Goal: Task Accomplishment & Management: Use online tool/utility

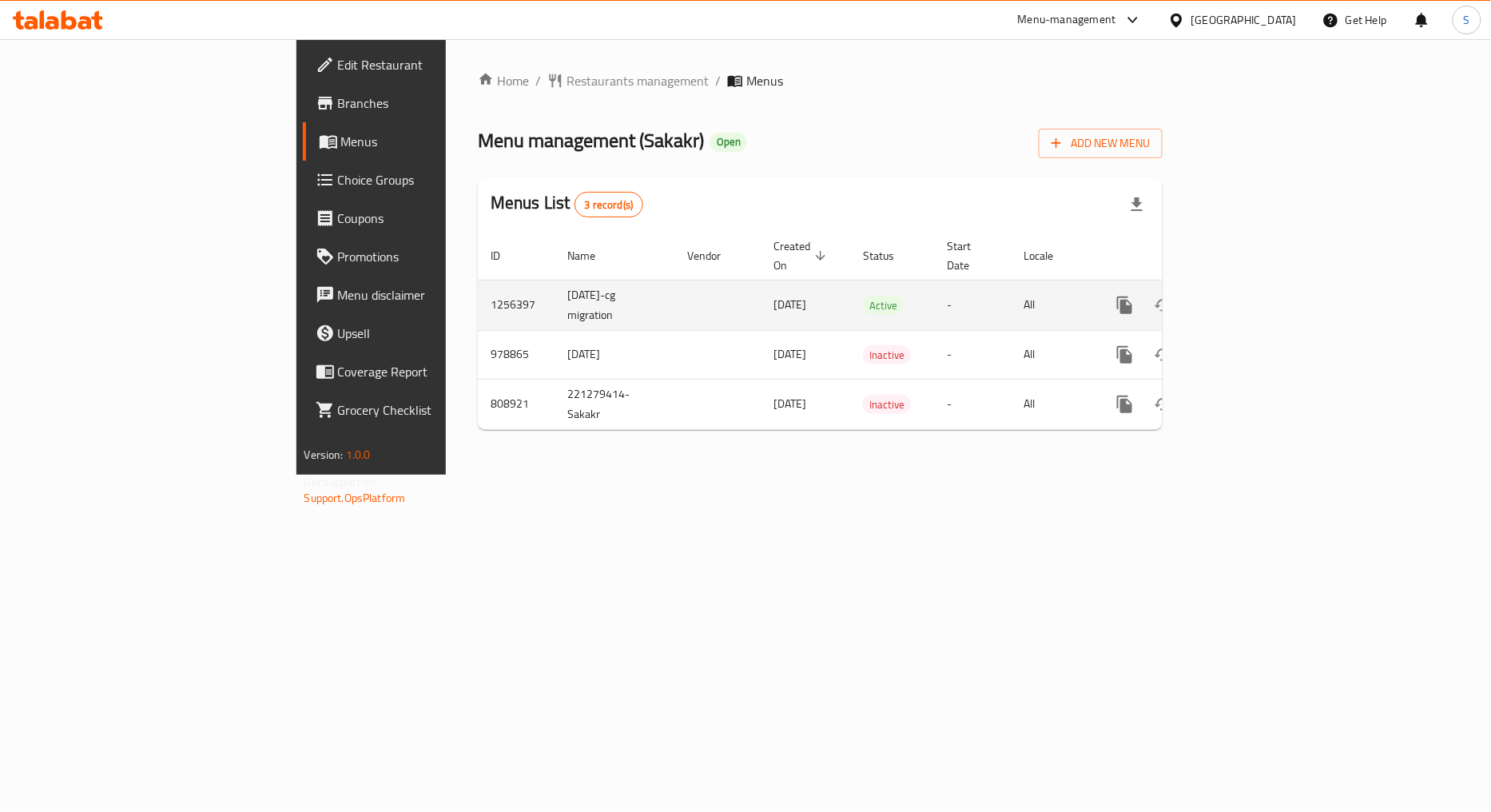
click at [1250, 296] on icon "enhanced table" at bounding box center [1240, 305] width 19 height 19
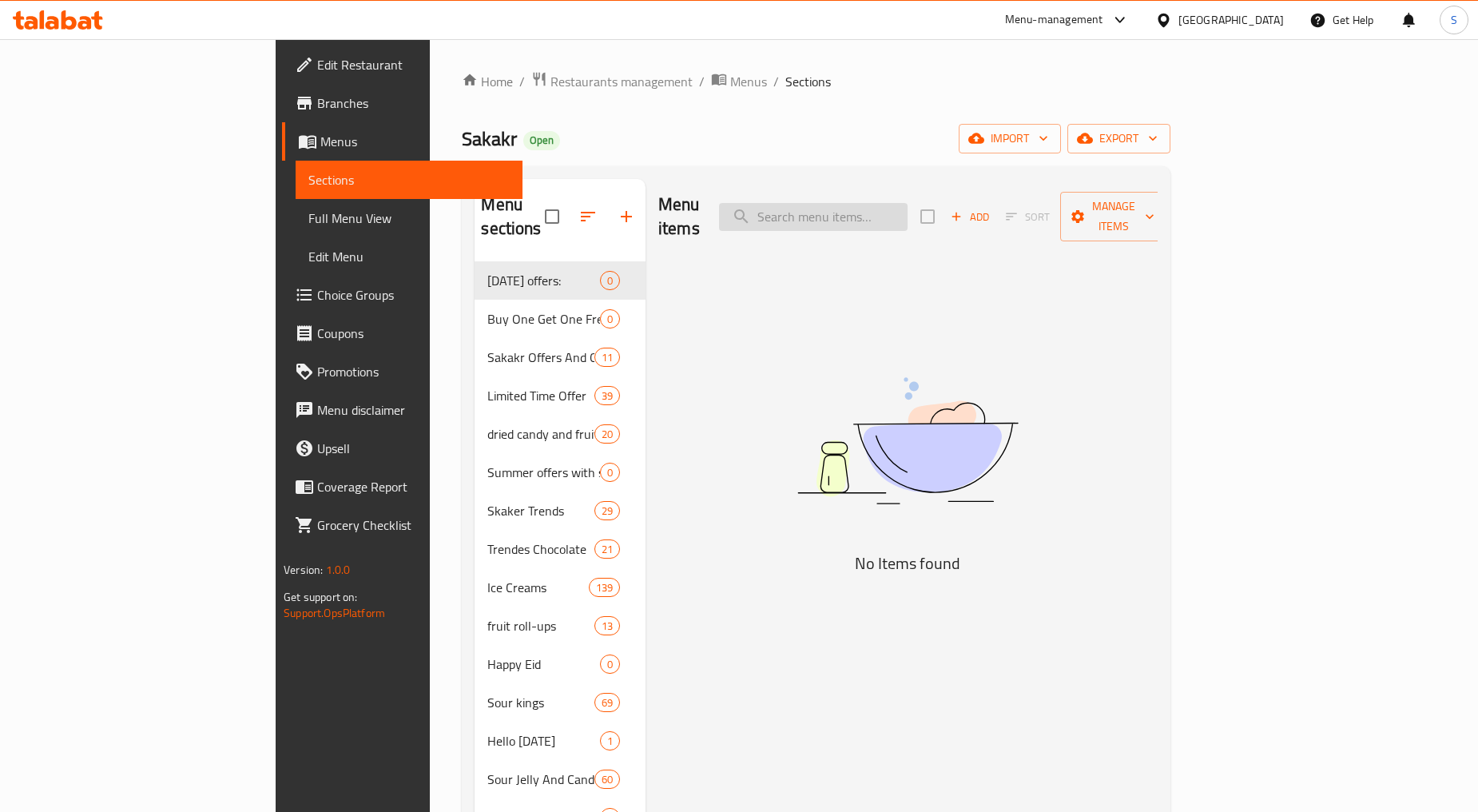
click at [908, 203] on input "search" at bounding box center [813, 217] width 189 height 28
paste input "تاكيس بلو هيت 56جرام"
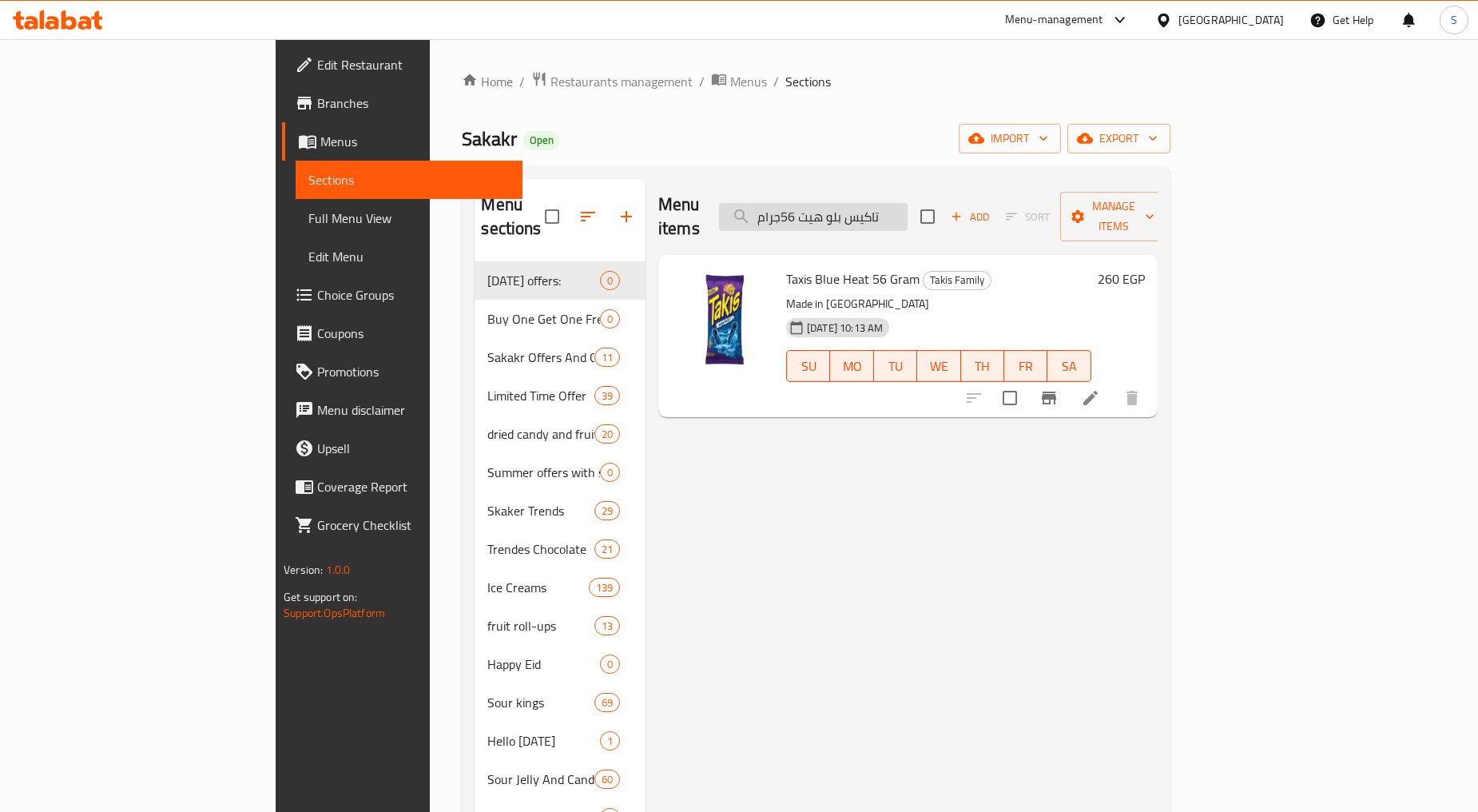
click at [908, 209] on input "تاكيس بلو هيت 56جرام" at bounding box center [813, 217] width 189 height 28
paste input "فويغو [PERSON_NAME] بنكهة الفلفل الحار والليمون 56"
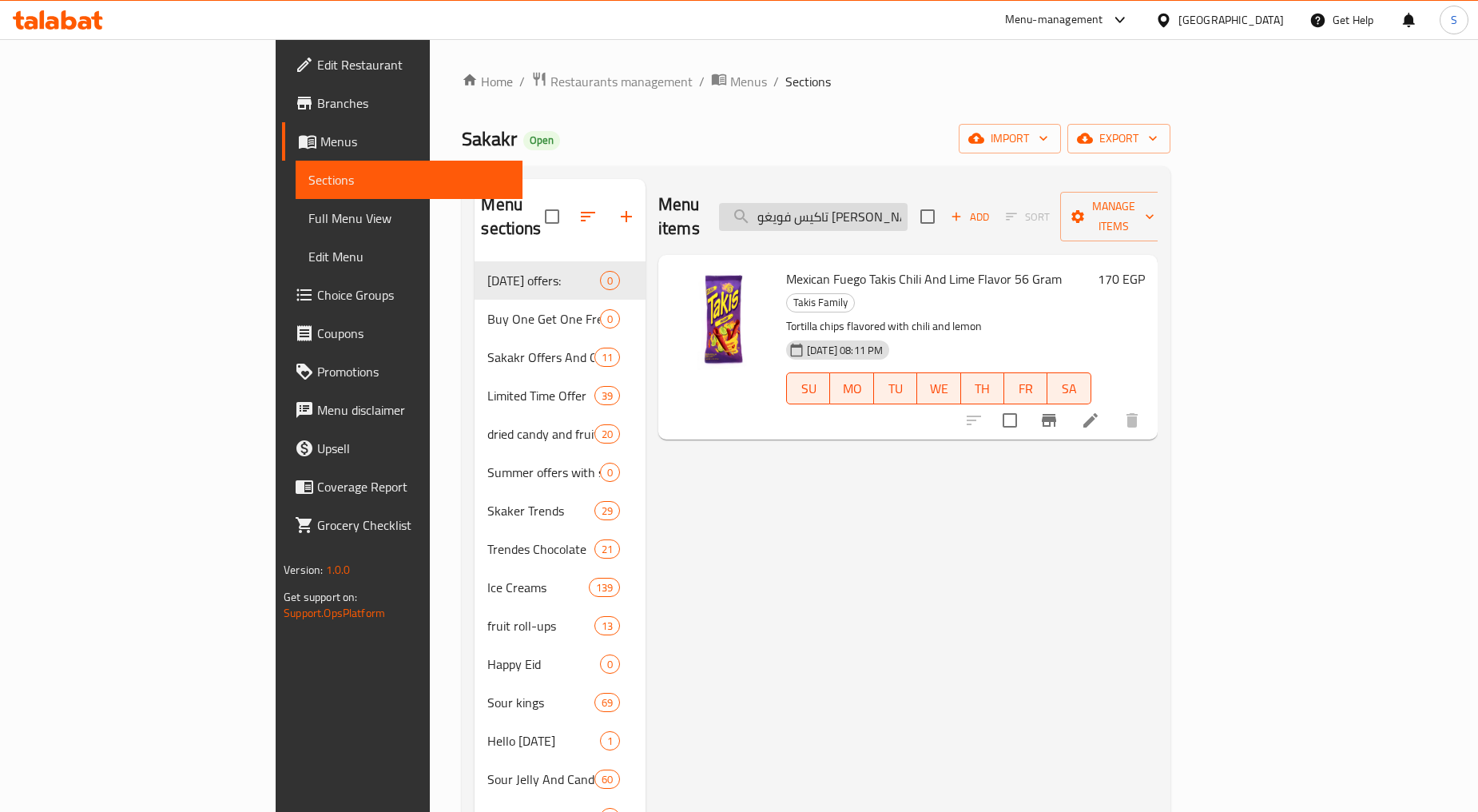
click at [908, 210] on input "تاكيس فويغو [PERSON_NAME] بنكهة الفلفل الحار والليمون 56 جرام" at bounding box center [813, 217] width 189 height 28
paste input "مينتوس بيور فريش 30ج"
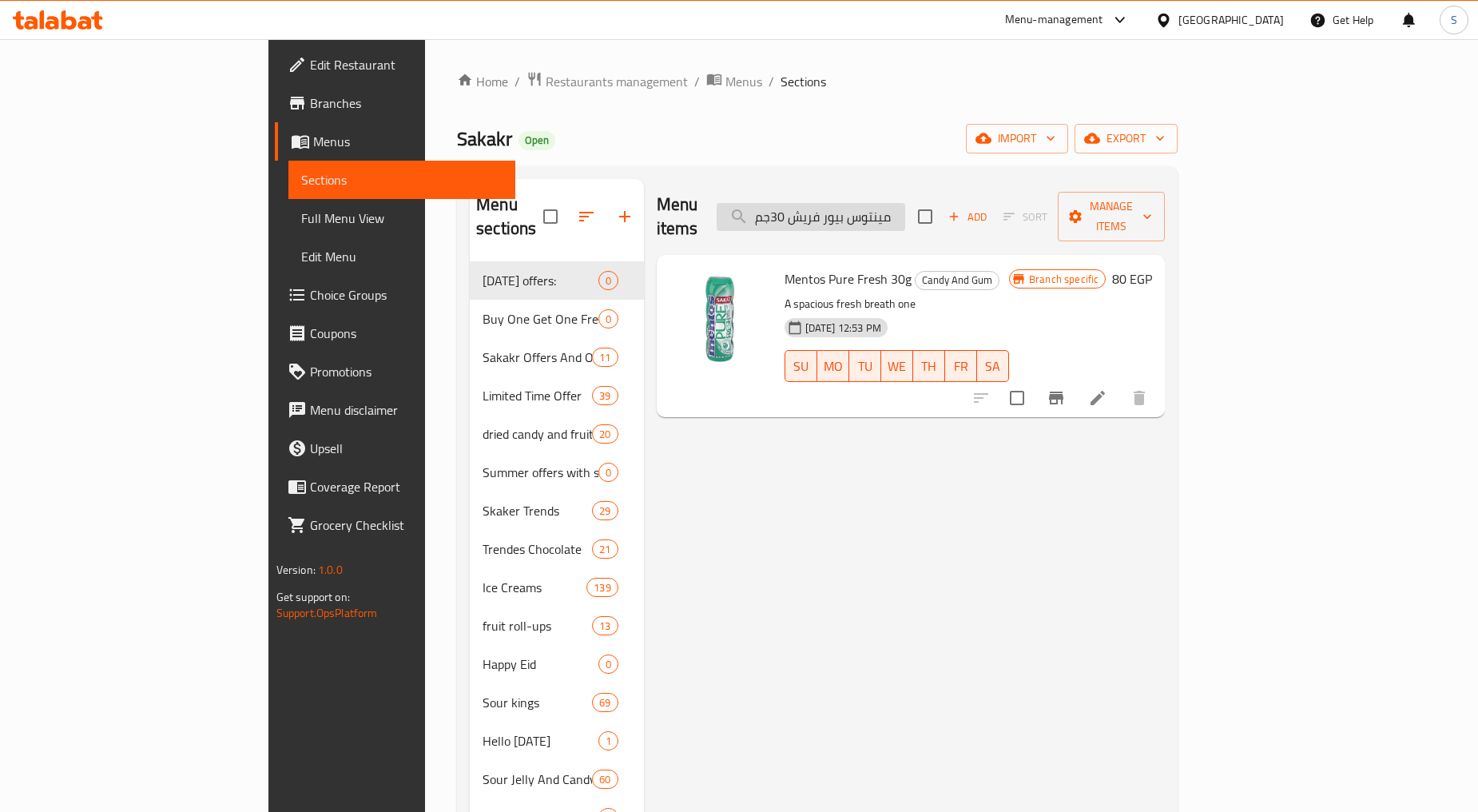
click at [905, 203] on input "مينتوس بيور فريش 30جم" at bounding box center [811, 217] width 189 height 28
paste input "ساور دروب بين جام بنكهة فاكهة التوت الازرق 55 جرا"
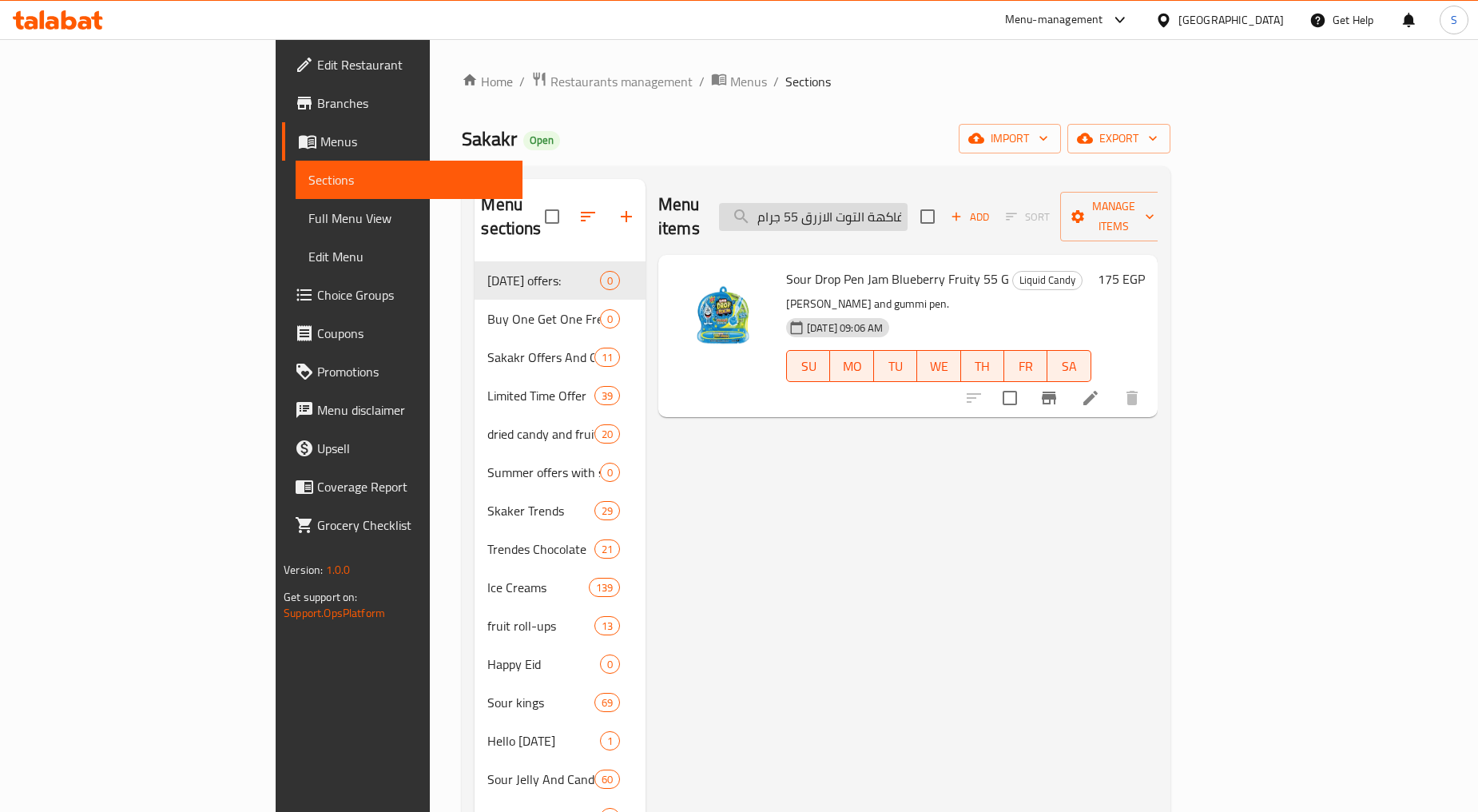
click at [908, 213] on input "ساور دروب بين جام بنكهة فاكهة التوت الازرق 55 جرام" at bounding box center [813, 217] width 189 height 28
paste input "الفراولة"
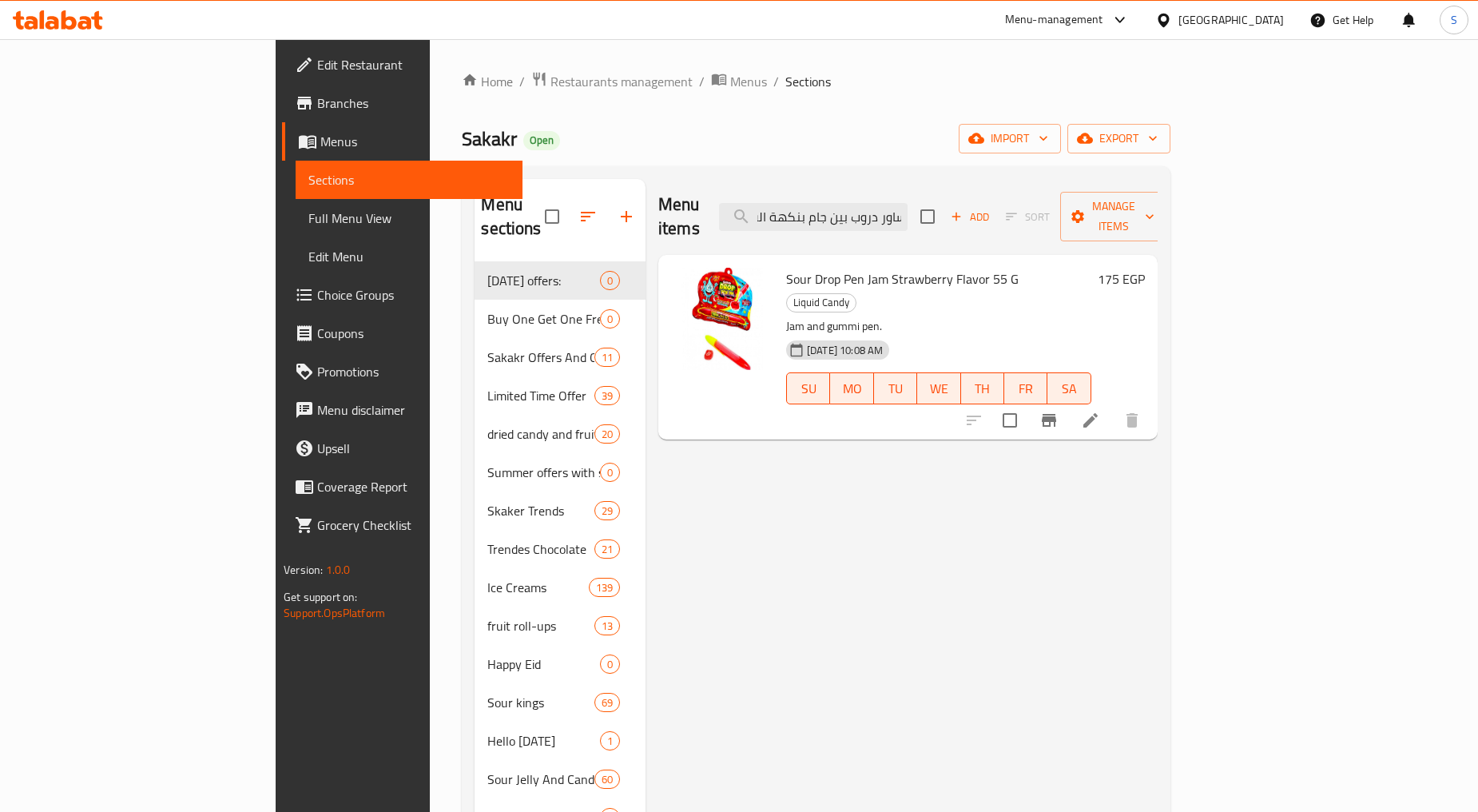
type input "ساور دروب بين جام بنكهة الفراولة 55 جرام"
click at [318, 107] on span "Branches" at bounding box center [414, 103] width 193 height 19
